Goal: Information Seeking & Learning: Learn about a topic

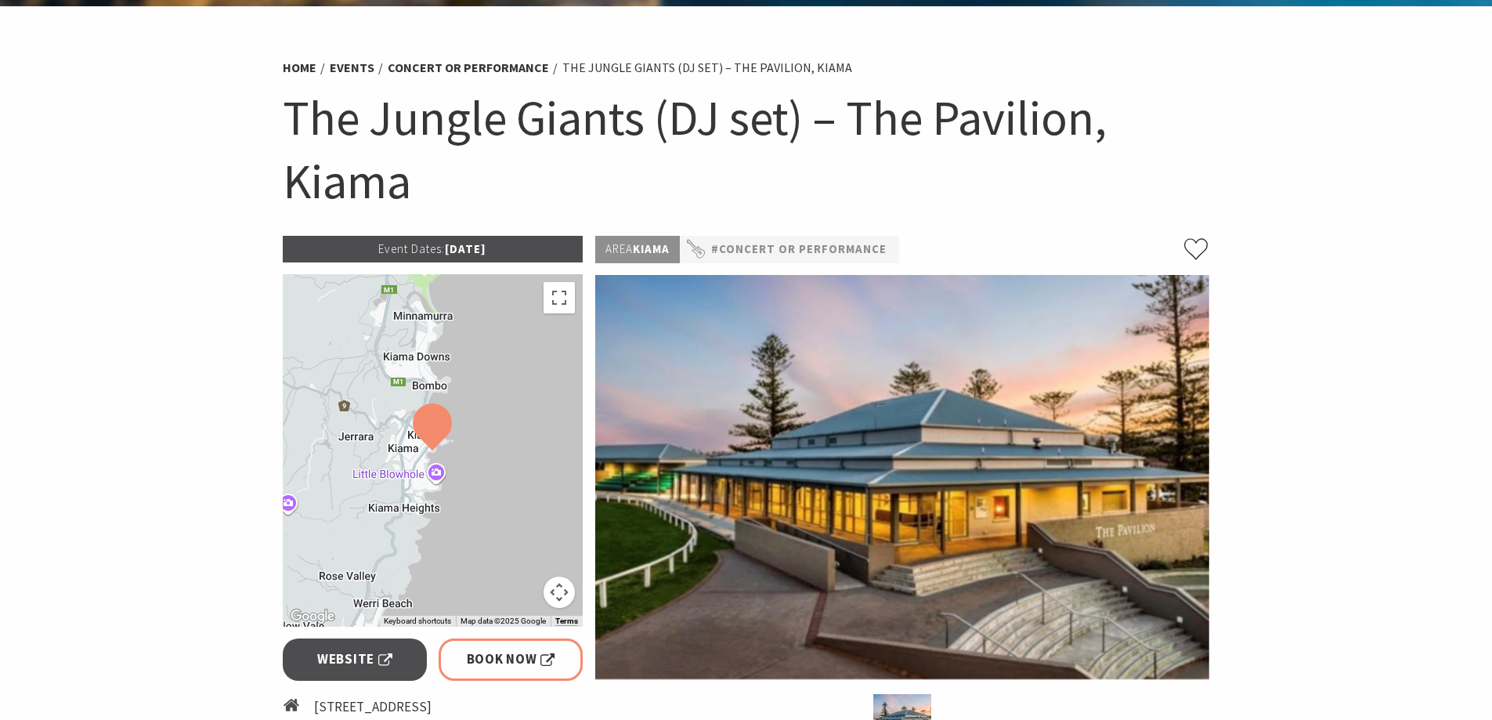
scroll to position [78, 0]
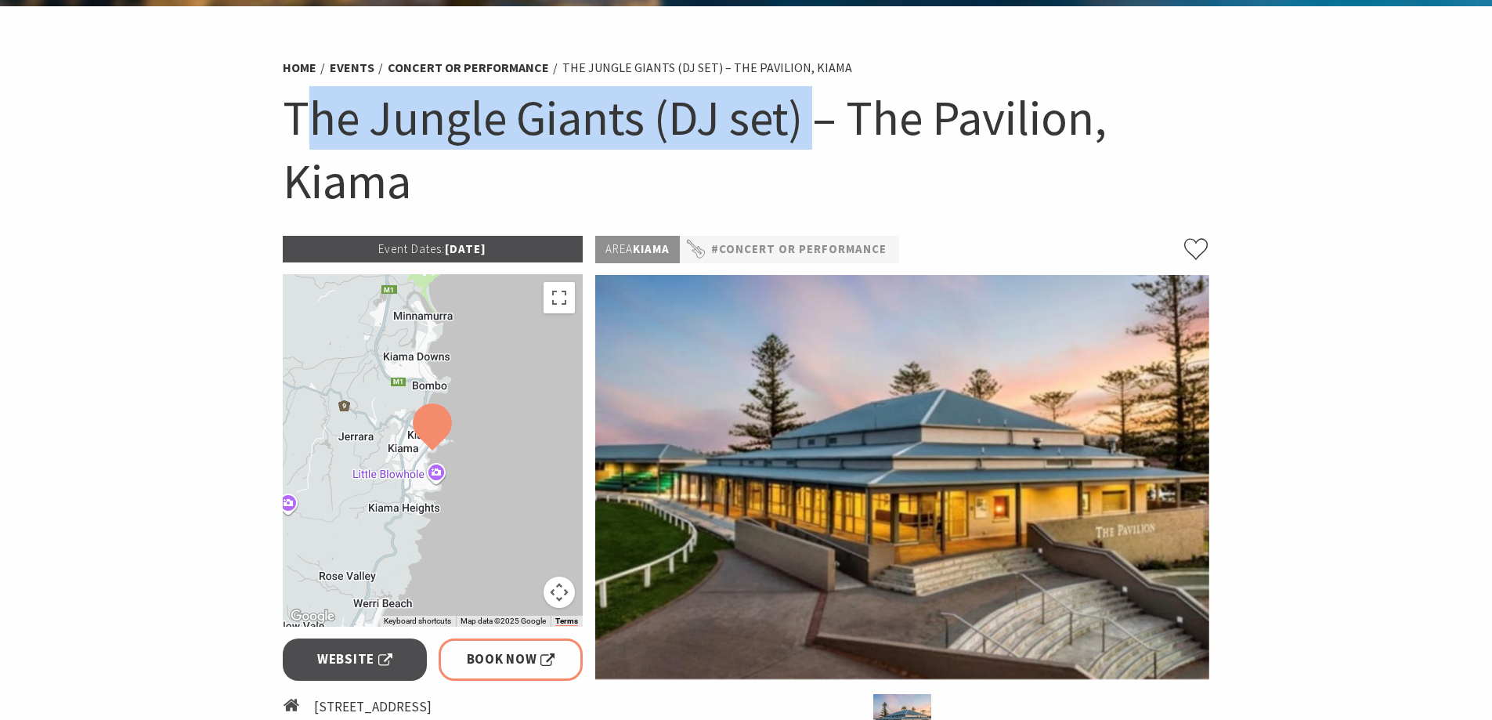
drag, startPoint x: 813, startPoint y: 121, endPoint x: 311, endPoint y: 148, distance: 502.6
click at [311, 148] on h1 "The Jungle Giants (DJ set) – The Pavilion, Kiama" at bounding box center [746, 149] width 927 height 126
click at [311, 149] on h1 "The Jungle Giants (DJ set) – The Pavilion, Kiama" at bounding box center [746, 149] width 927 height 126
drag, startPoint x: 280, startPoint y: 117, endPoint x: 811, endPoint y: 116, distance: 531.7
click at [811, 116] on div "Home Events Concert or Performance The Jungle Giants (DJ set) – The Pavilion, K…" at bounding box center [746, 142] width 940 height 186
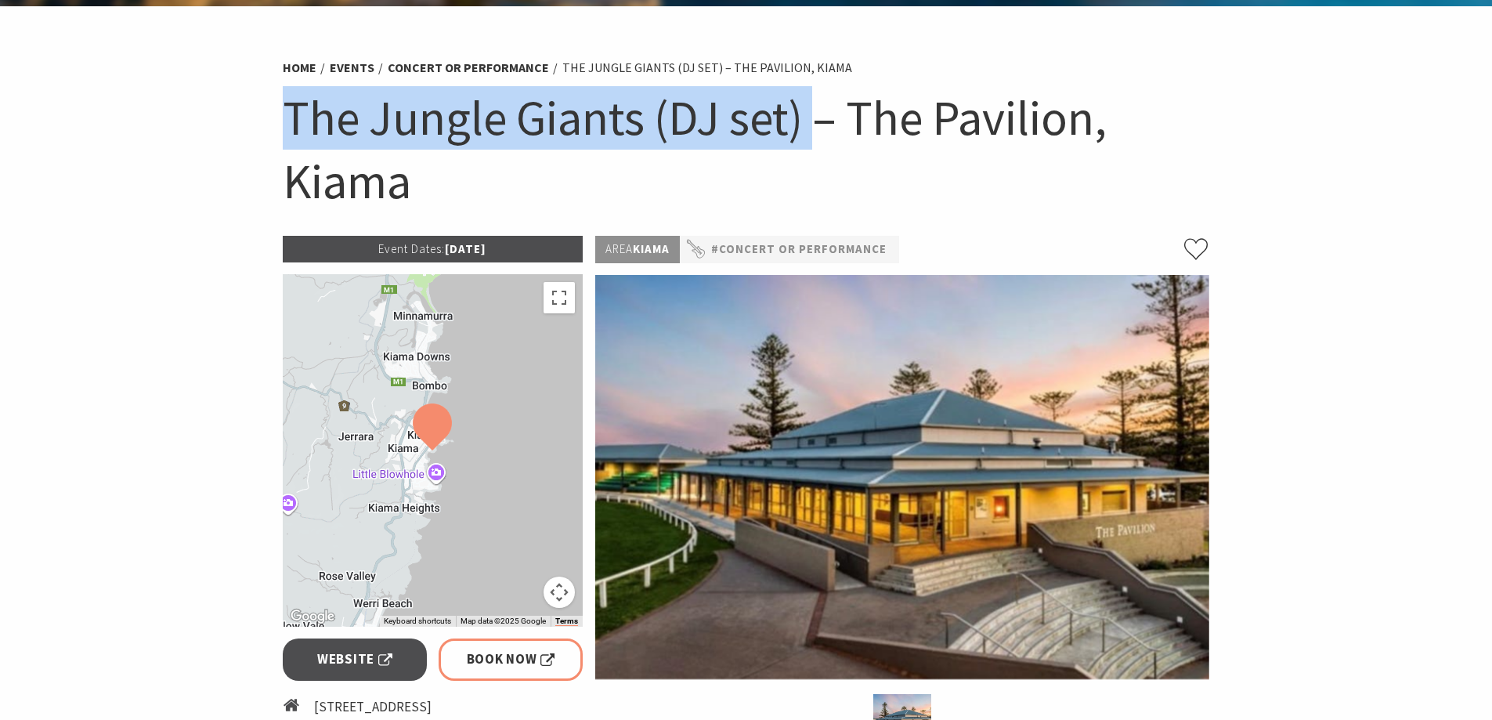
copy h1 "The Jungle Giants (DJ set)"
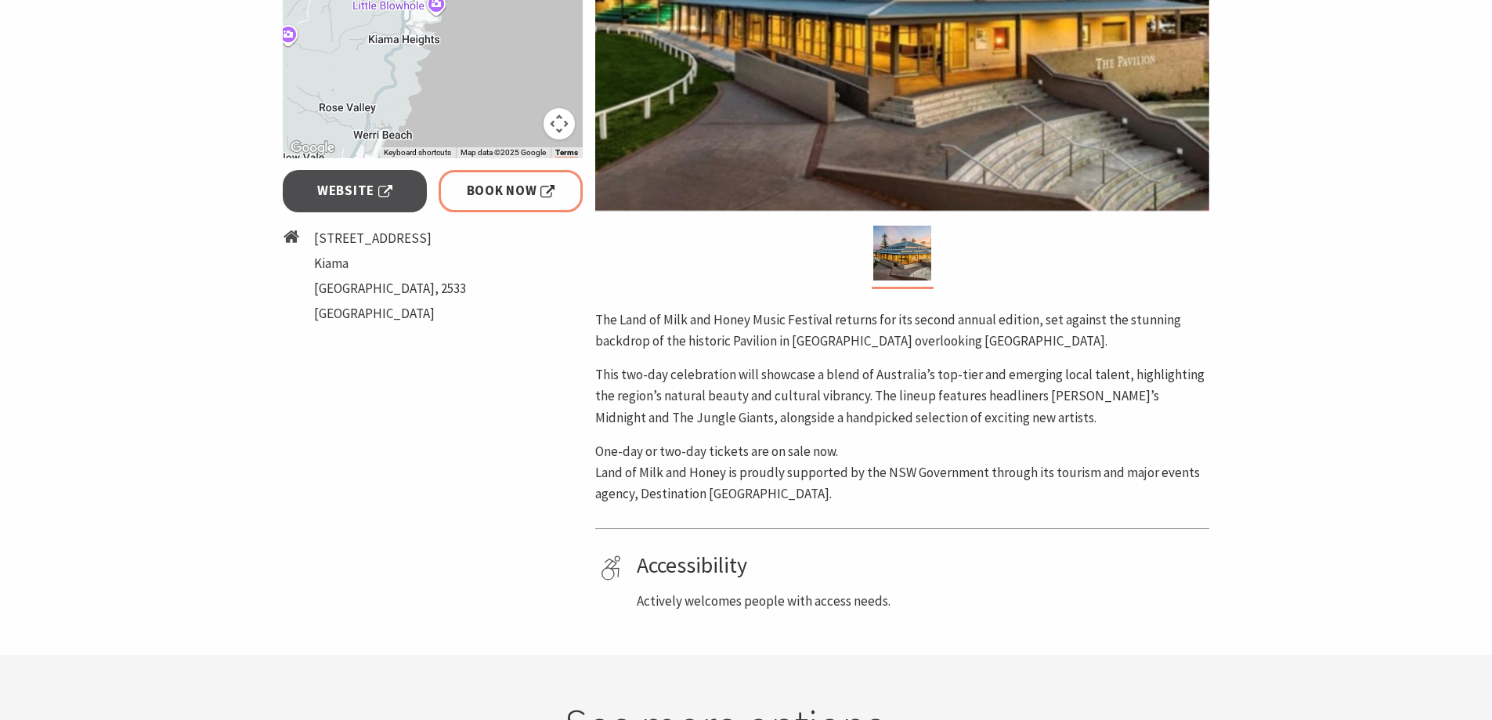
scroll to position [548, 0]
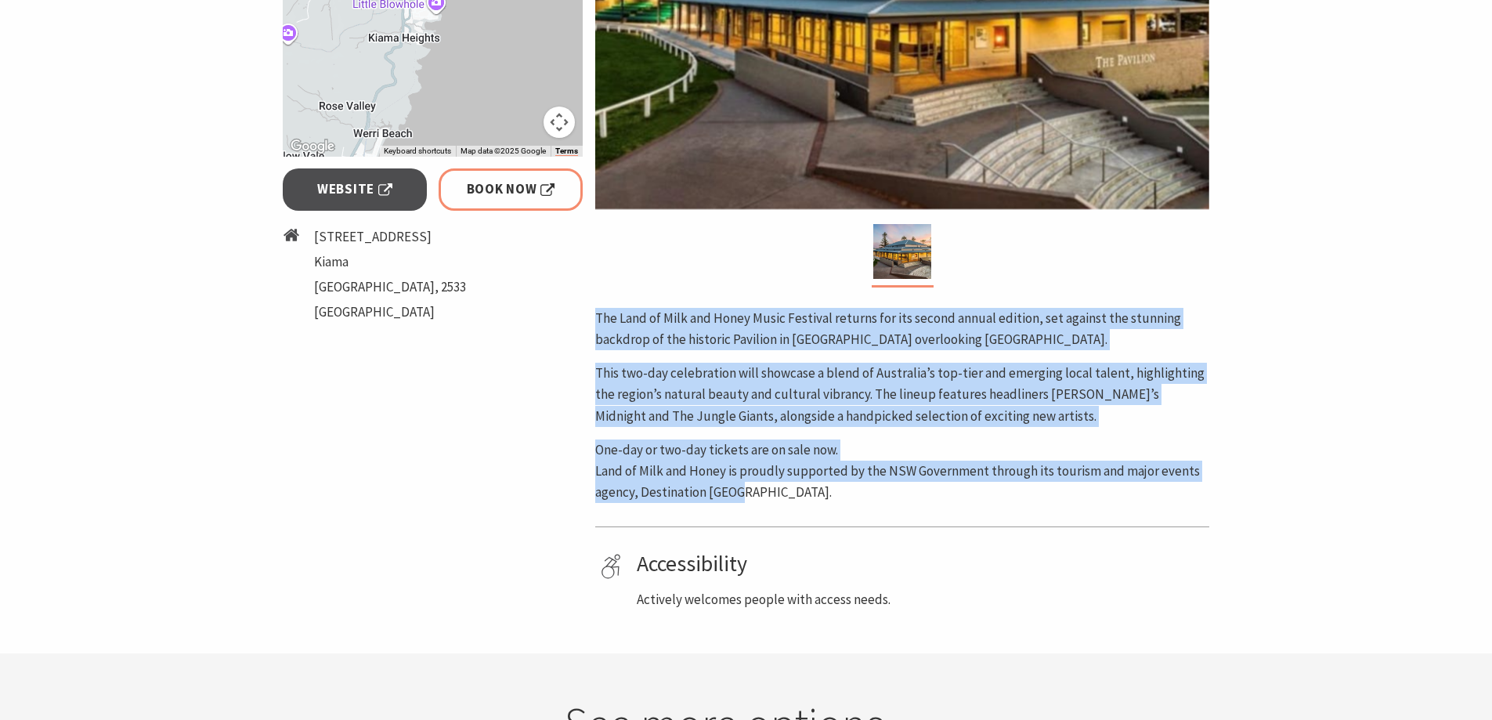
drag, startPoint x: 592, startPoint y: 315, endPoint x: 843, endPoint y: 503, distance: 313.8
click at [843, 503] on div "Area [GEOGRAPHIC_DATA] #Concert or Performance The Land of Milk and Honey Music…" at bounding box center [902, 188] width 626 height 844
copy div "The Land of Milk and Honey Music Festival returns for its second annual edition…"
